Goal: Find specific page/section: Find specific page/section

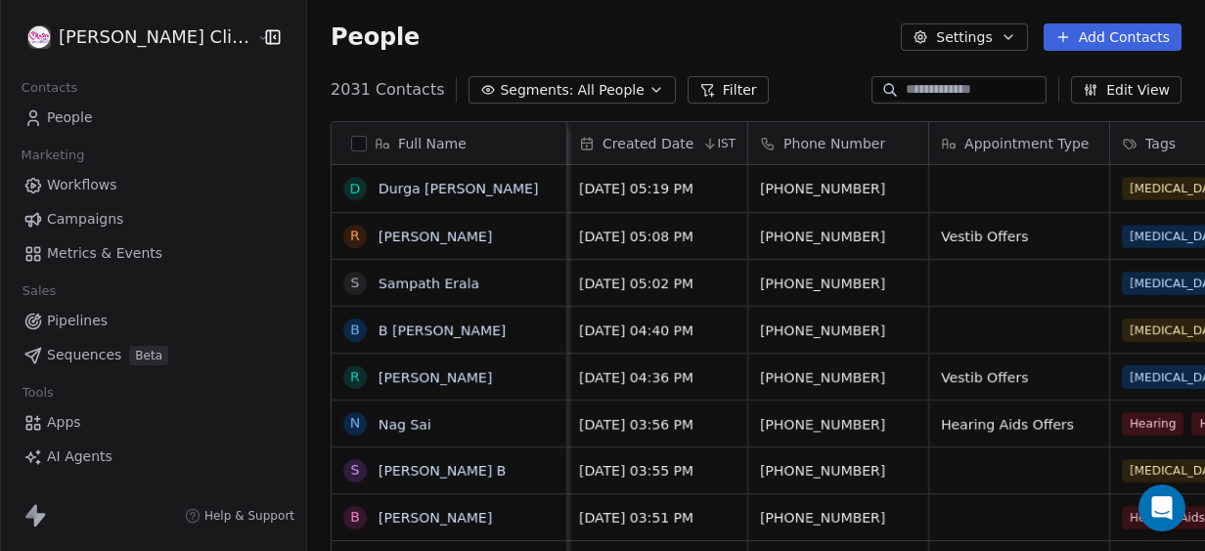
scroll to position [470, 925]
